Goal: Find specific page/section: Find specific page/section

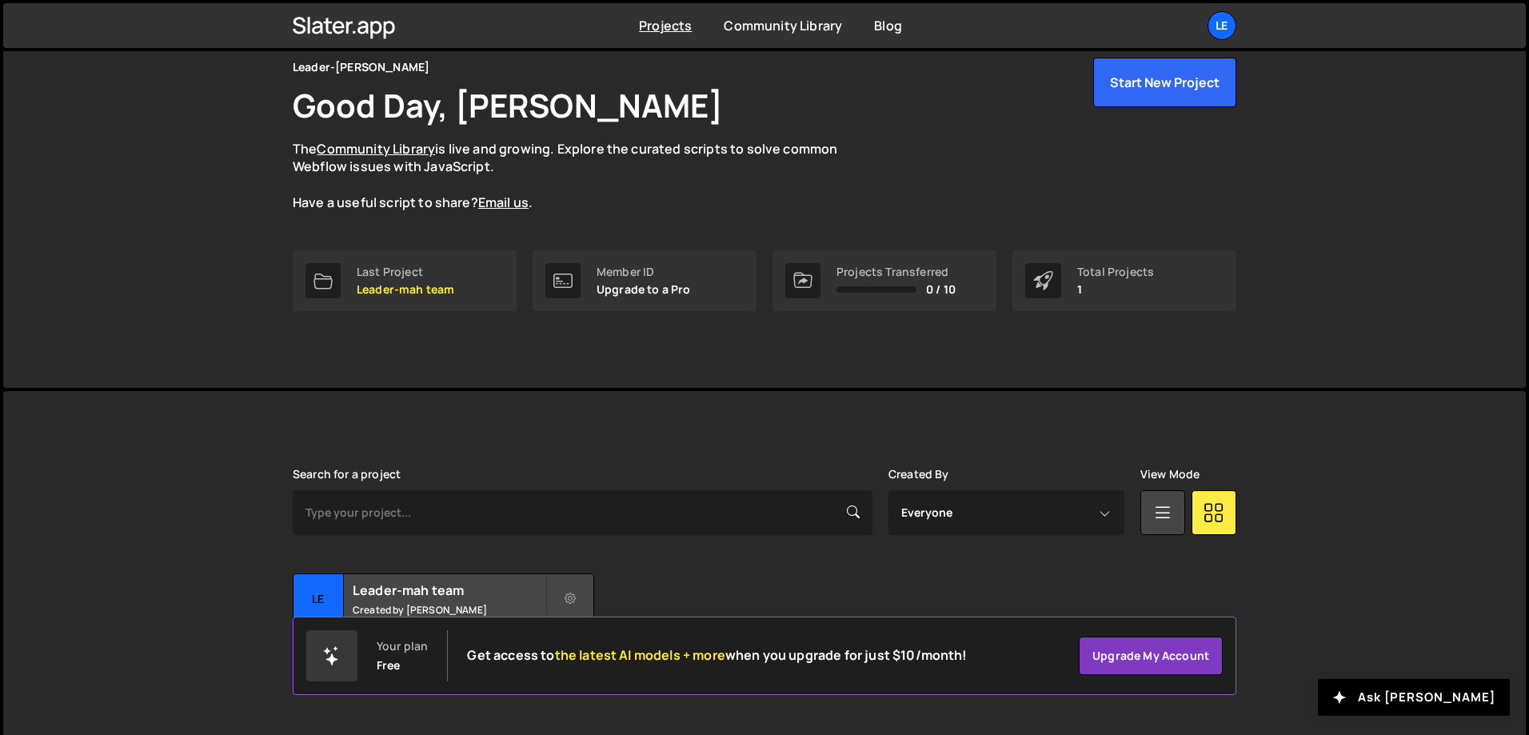
scroll to position [89, 0]
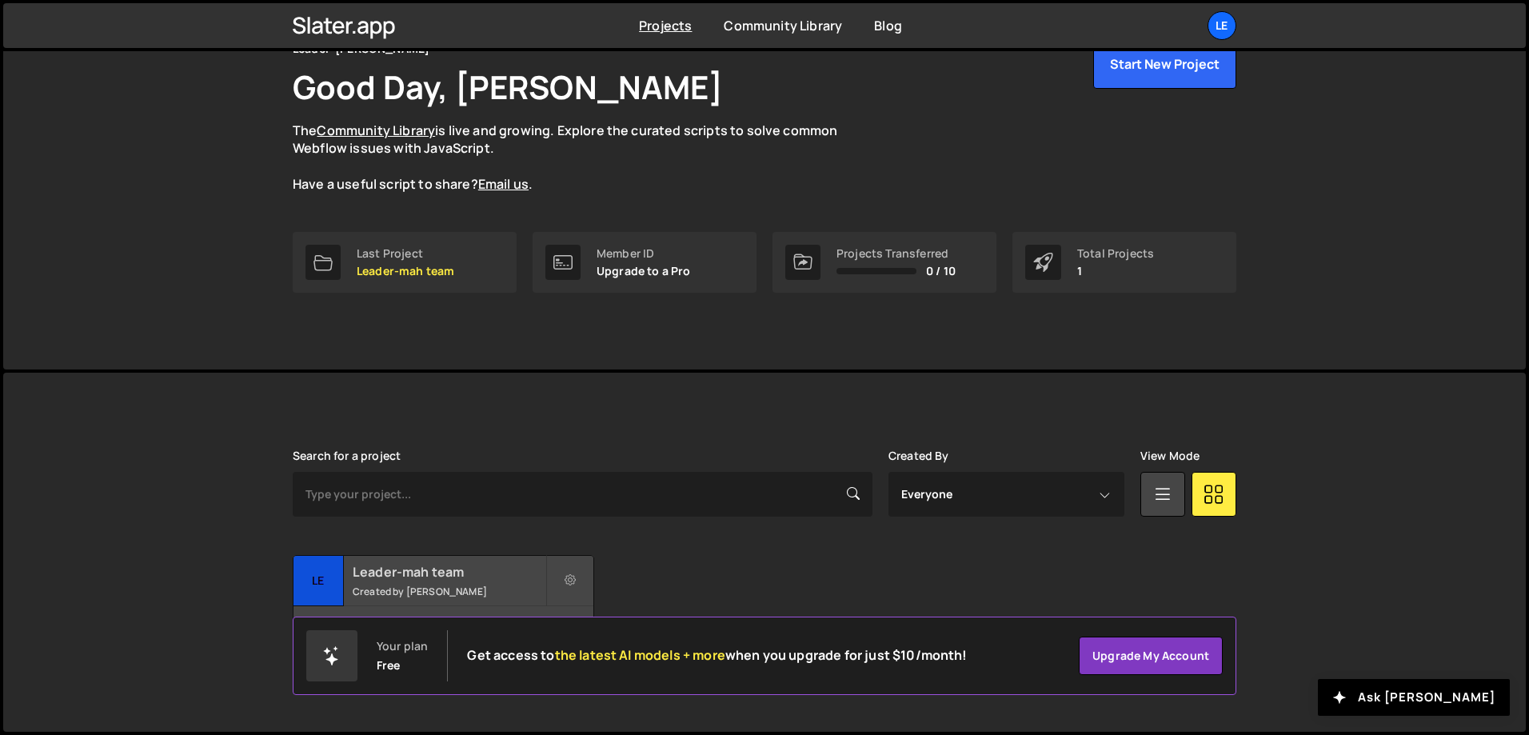
click at [393, 594] on small "Created by [PERSON_NAME]" at bounding box center [449, 591] width 193 height 14
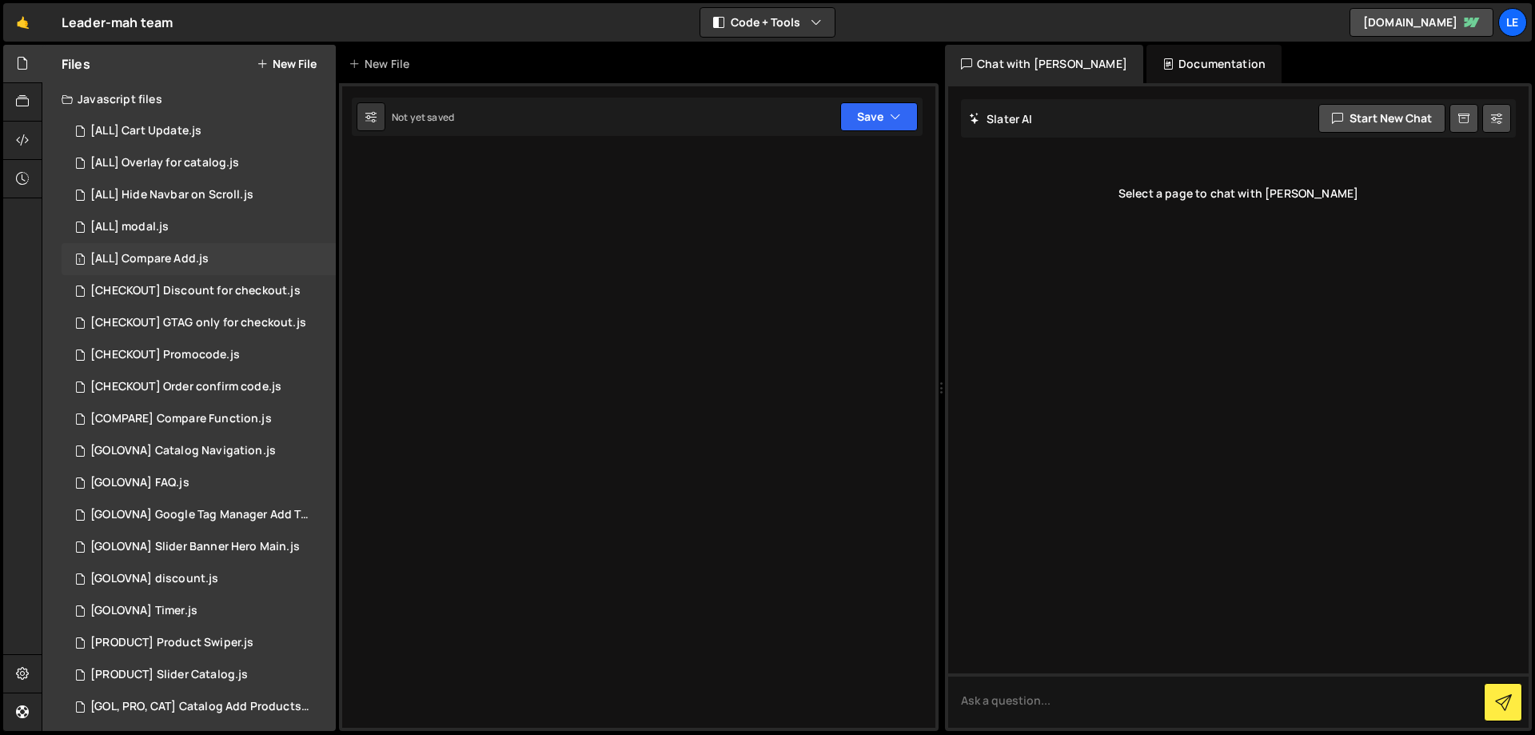
click at [209, 249] on div "1 [ALL] Compare Add.js 0" at bounding box center [199, 259] width 274 height 32
click at [171, 138] on div "[ALL] Cart Update.js" at bounding box center [145, 131] width 111 height 14
click at [179, 158] on div "[ALL] Overlay for catalog.js" at bounding box center [164, 163] width 149 height 14
click at [190, 182] on div "1 [ALL] Hide Navbar on Scroll.js 0" at bounding box center [199, 195] width 274 height 32
click at [185, 209] on div "1 [ALL] Hide Navbar on Scroll.js 0" at bounding box center [199, 195] width 274 height 32
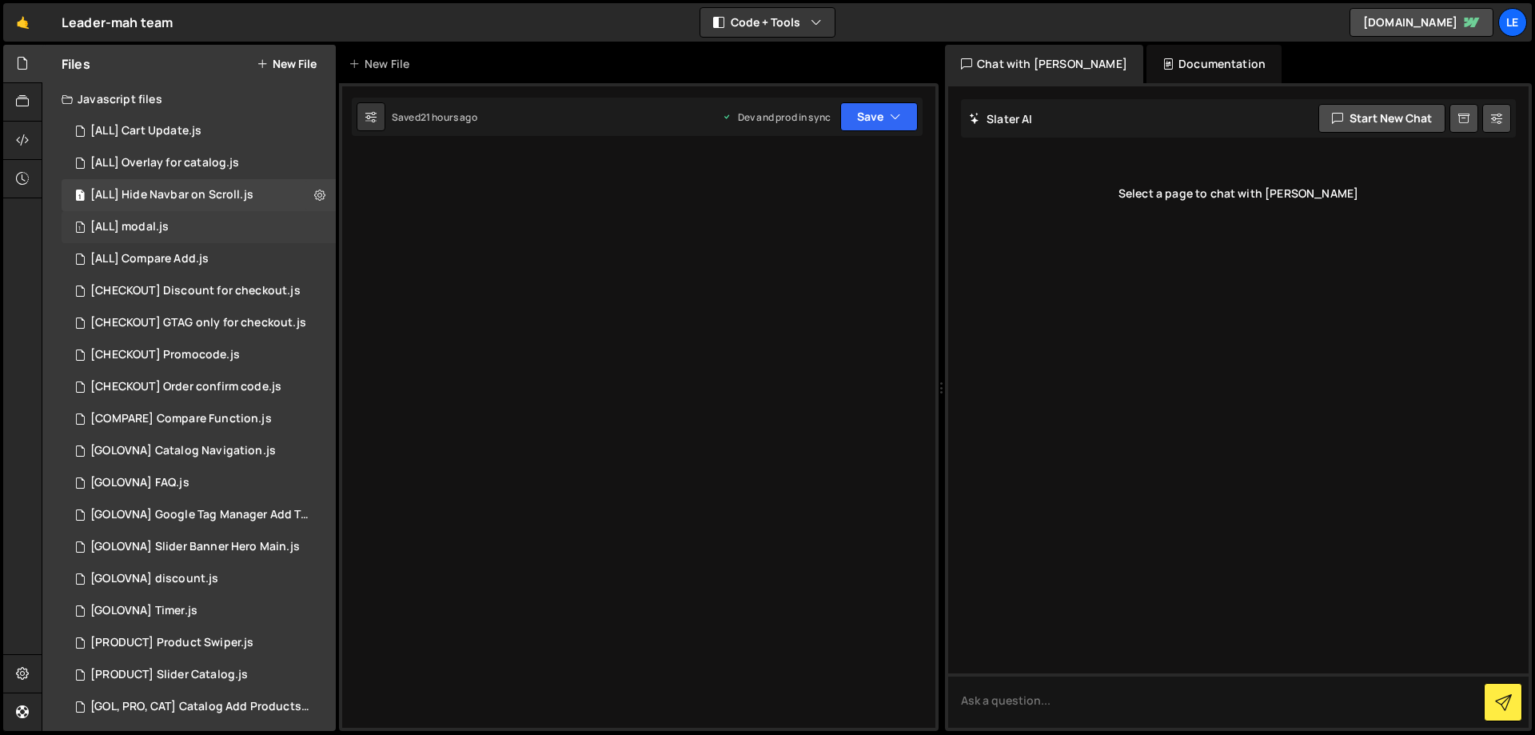
click at [186, 222] on div "1 [ALL] modal.js 0" at bounding box center [199, 227] width 274 height 32
